Goal: Book appointment/travel/reservation

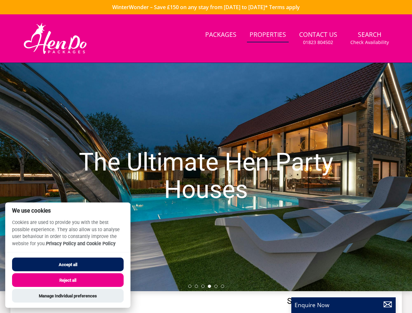
click at [206, 156] on h1 "The Ultimate Hen Party Houses" at bounding box center [206, 176] width 288 height 81
click at [369, 38] on link "Search Check Availability" at bounding box center [369, 38] width 44 height 21
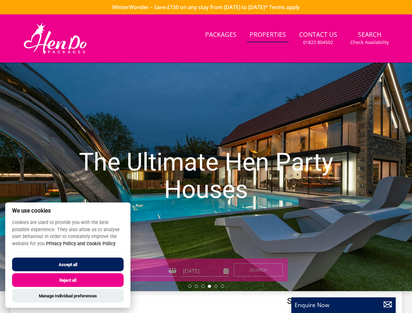
click at [206, 177] on h1 "The Ultimate Hen Party Houses" at bounding box center [206, 176] width 288 height 81
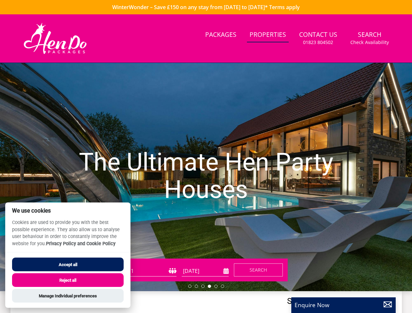
click at [190, 286] on li at bounding box center [189, 286] width 3 height 3
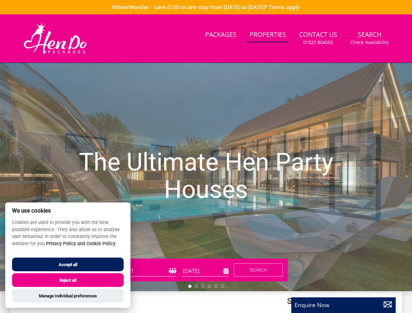
click at [196, 286] on li at bounding box center [196, 286] width 3 height 3
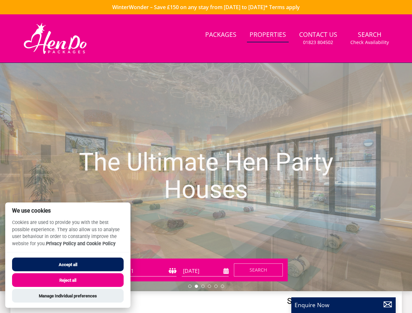
click at [203, 286] on li at bounding box center [202, 286] width 3 height 3
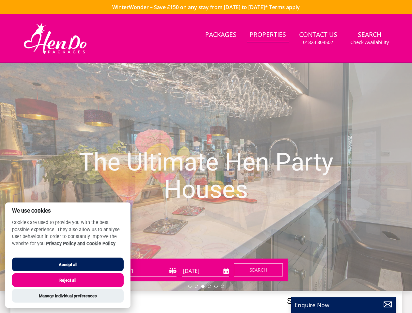
click at [209, 286] on li at bounding box center [209, 286] width 3 height 3
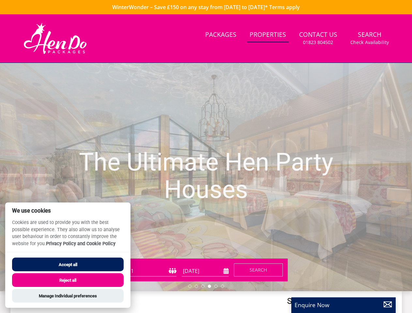
click at [216, 286] on li at bounding box center [215, 286] width 3 height 3
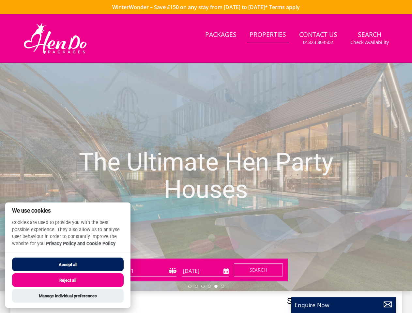
click at [222, 286] on li at bounding box center [222, 286] width 3 height 3
